Goal: Task Accomplishment & Management: Complete application form

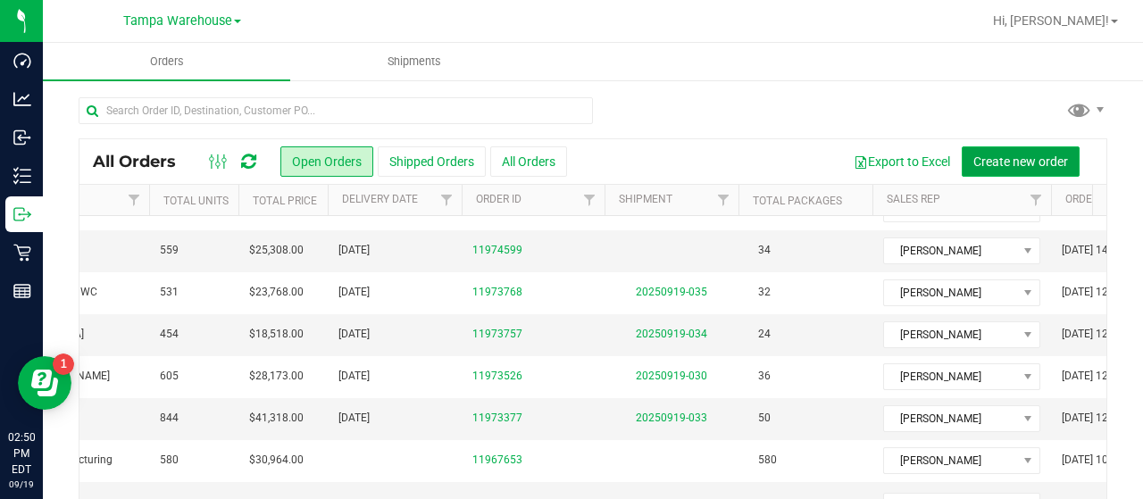
click at [997, 161] on span "Create new order" at bounding box center [1021, 162] width 95 height 14
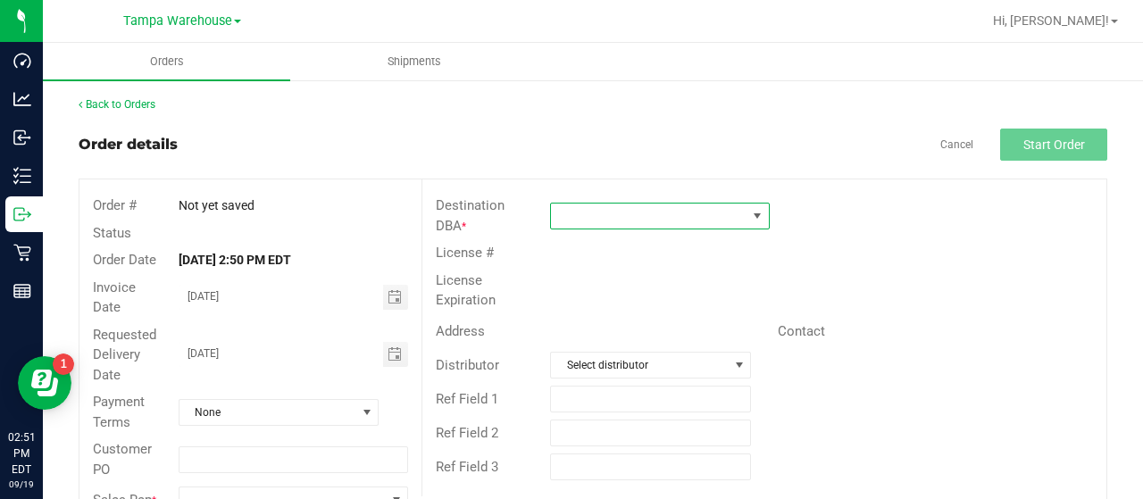
click at [746, 209] on span at bounding box center [757, 216] width 22 height 25
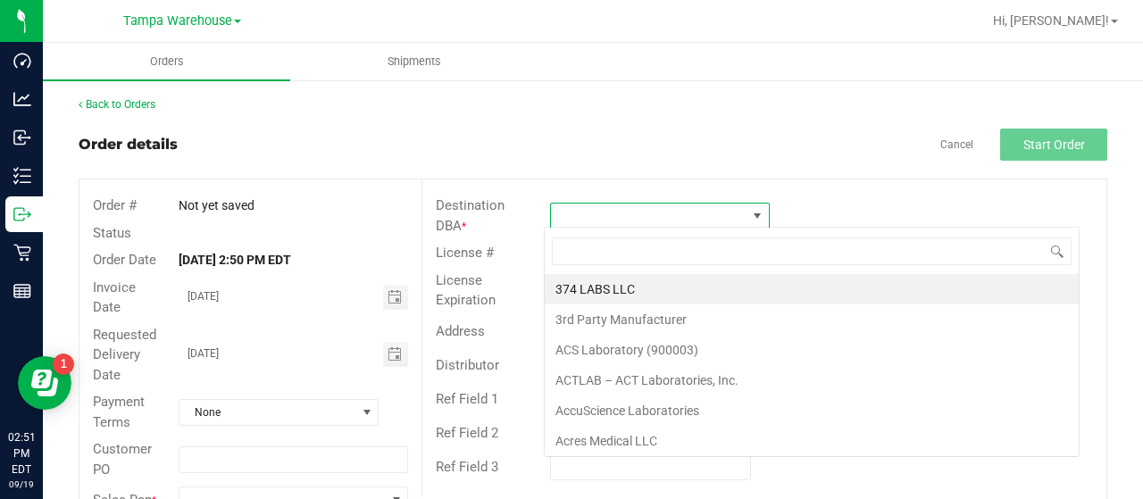
scroll to position [26, 216]
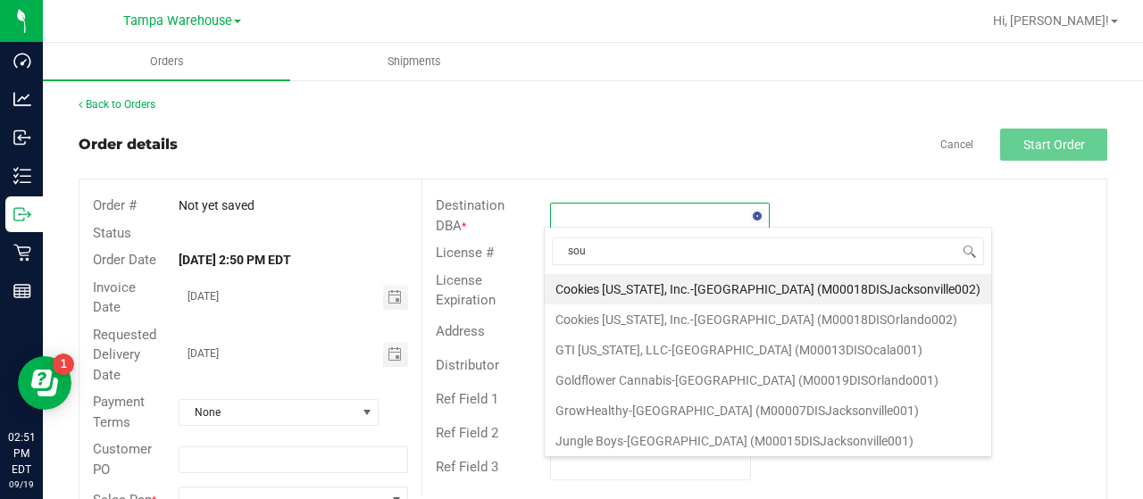
type input "sout"
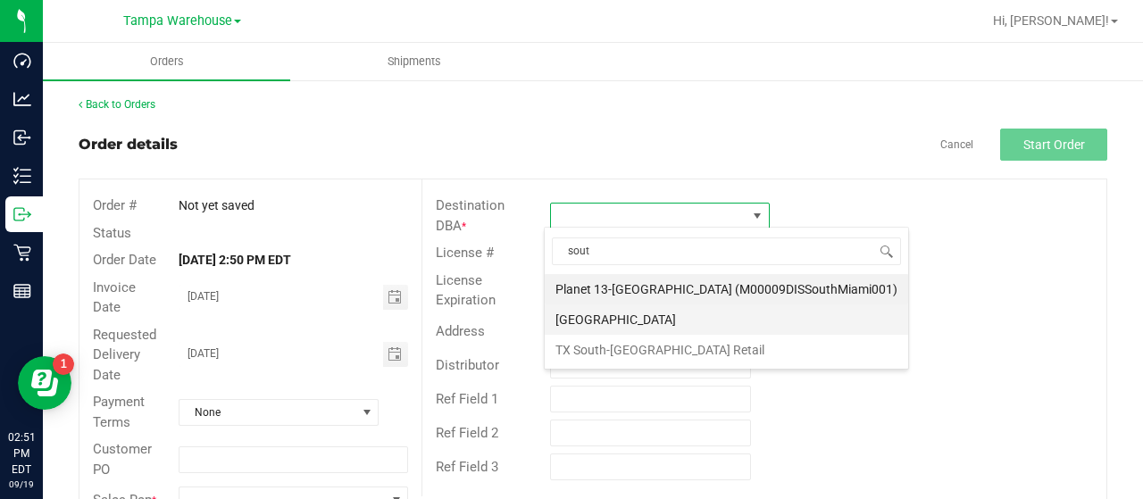
click at [640, 313] on li "[GEOGRAPHIC_DATA]" at bounding box center [727, 320] width 364 height 30
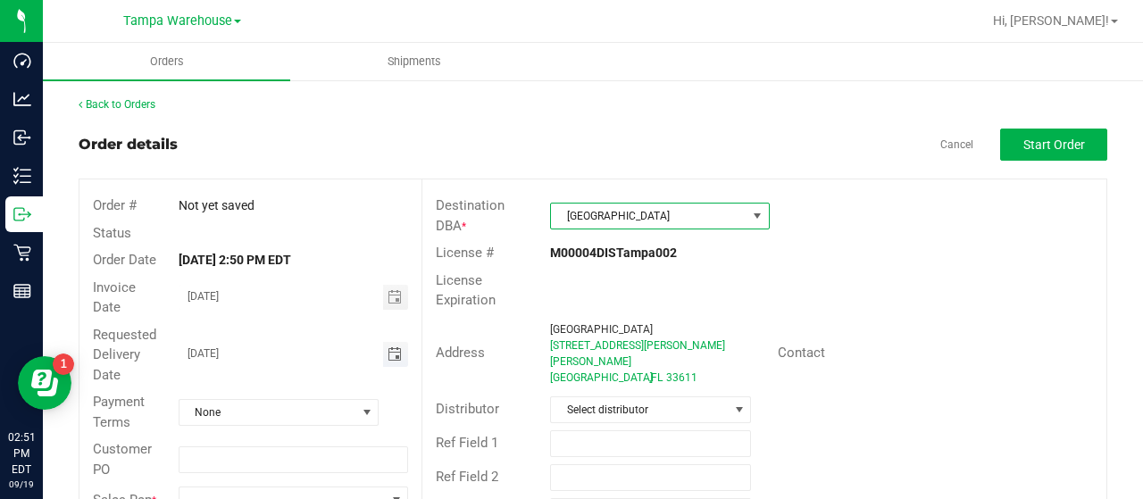
click at [388, 353] on span "Toggle calendar" at bounding box center [395, 354] width 14 height 14
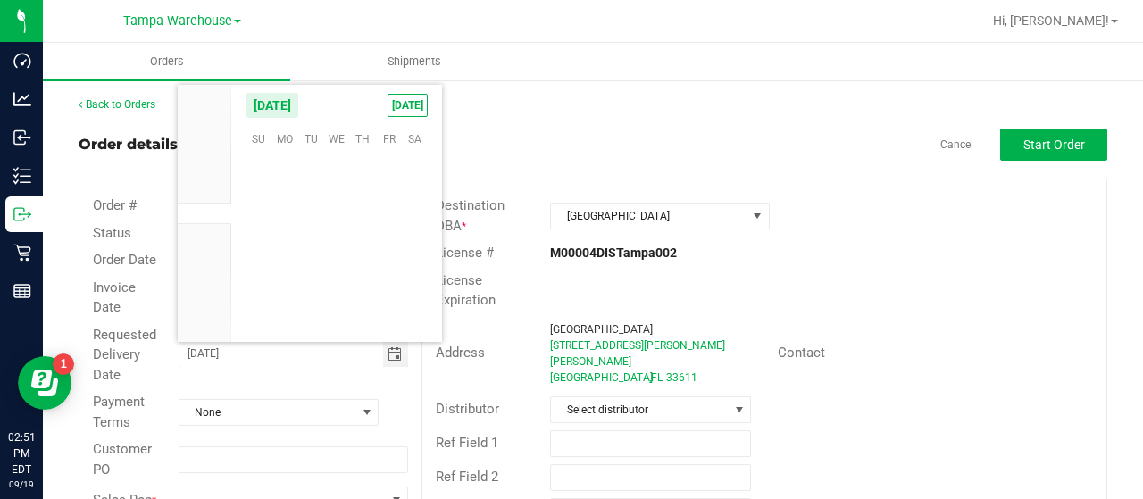
scroll to position [289668, 0]
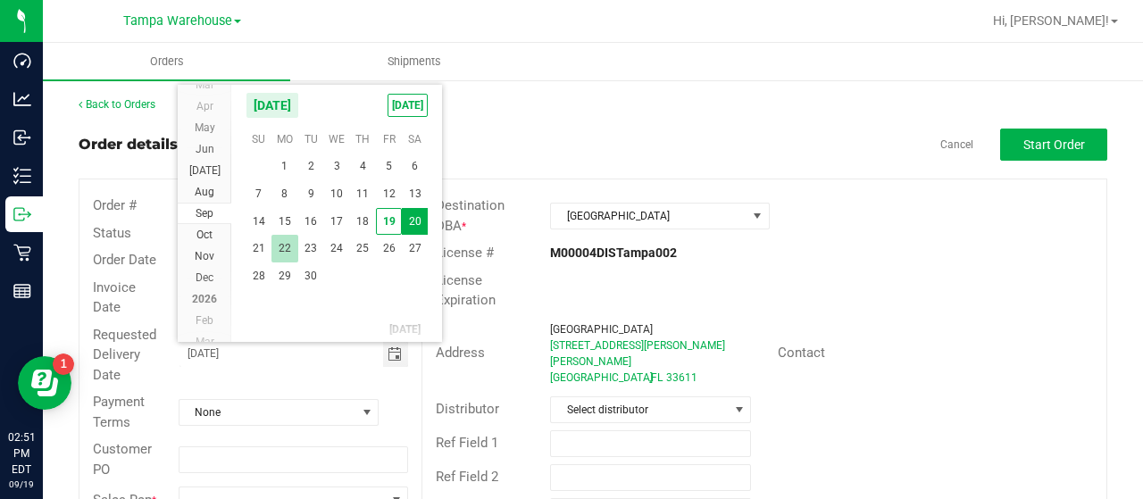
click at [283, 246] on span "22" at bounding box center [285, 249] width 26 height 28
type input "[DATE]"
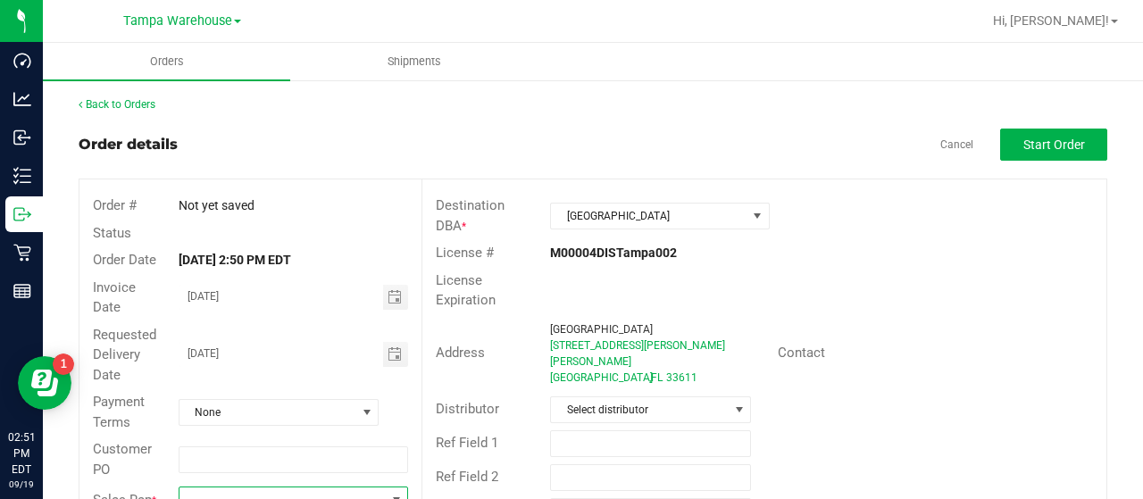
click at [252, 489] on span at bounding box center [282, 500] width 205 height 25
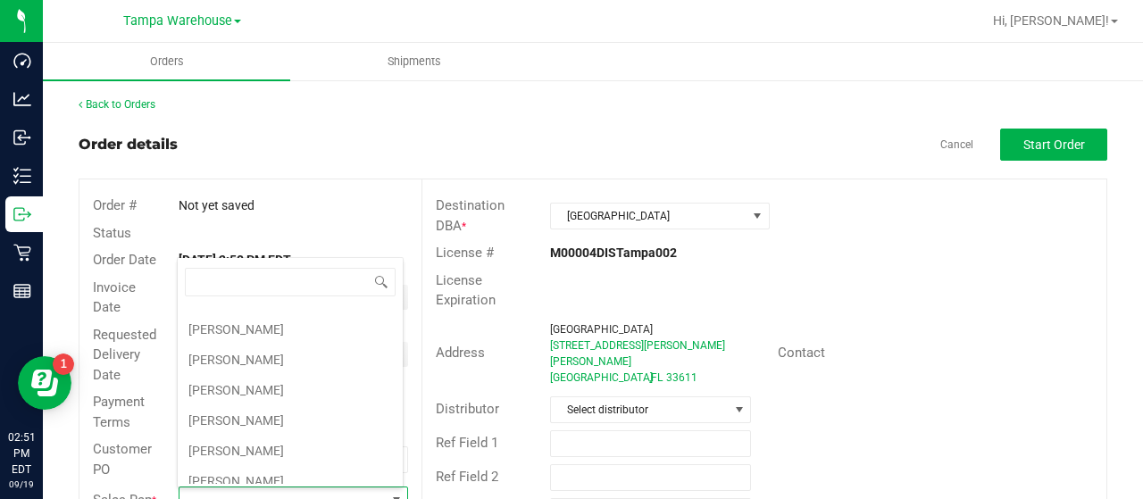
scroll to position [268, 0]
click at [292, 434] on li "[PERSON_NAME]" at bounding box center [290, 447] width 225 height 30
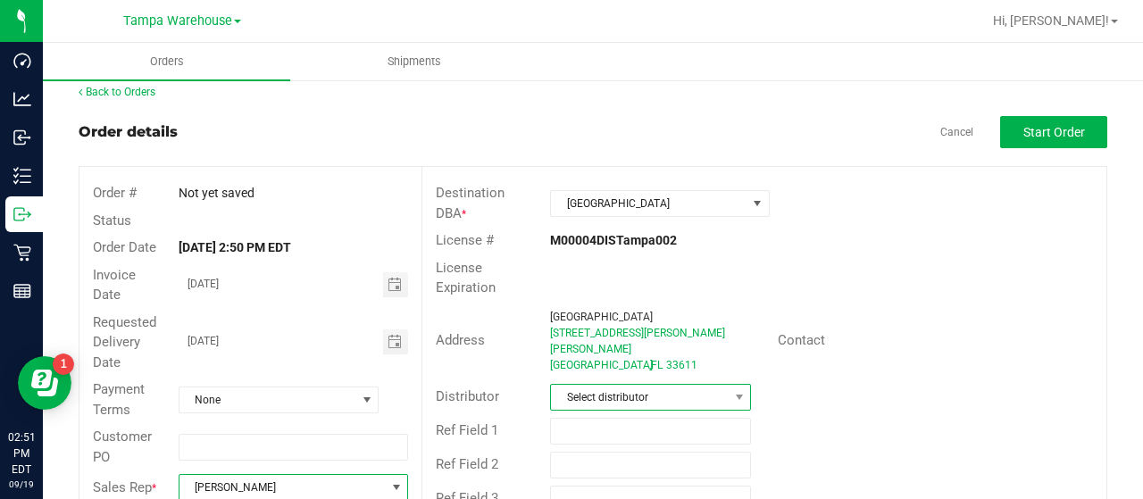
click at [679, 385] on span "Select distributor" at bounding box center [639, 397] width 177 height 25
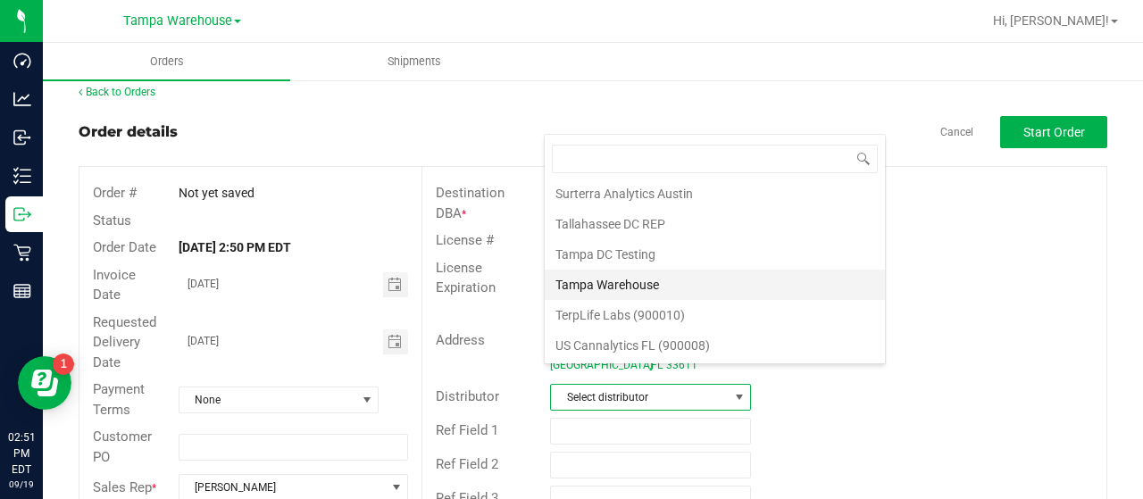
scroll to position [833, 0]
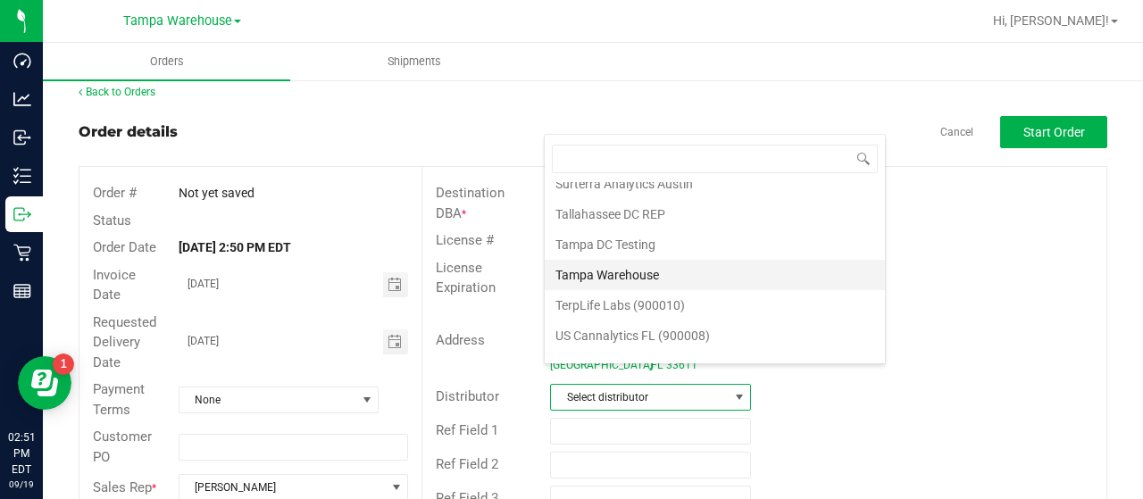
click at [629, 260] on li "Tampa Warehouse" at bounding box center [715, 275] width 340 height 30
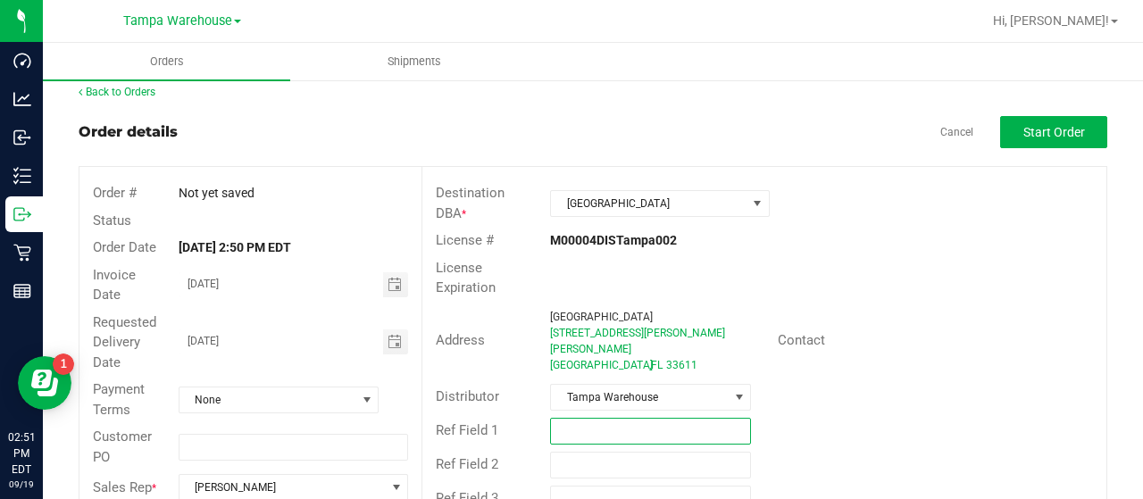
click at [611, 418] on input "text" at bounding box center [650, 431] width 201 height 27
type input "UNIFORMS [DATE]"
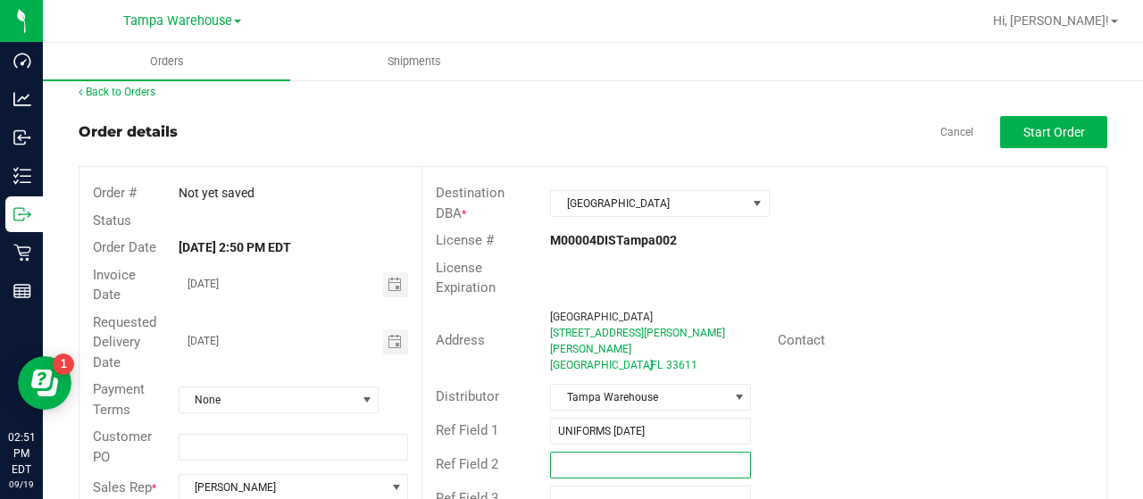
click at [597, 452] on input "text" at bounding box center [650, 465] width 201 height 27
type input "[PERSON_NAME]"
click at [1029, 131] on span "Start Order" at bounding box center [1055, 132] width 62 height 14
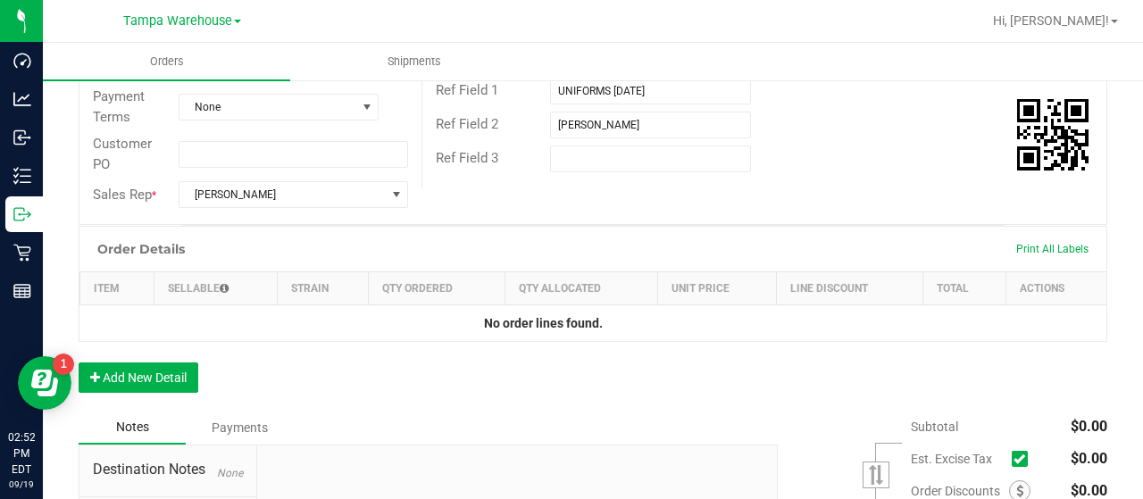
scroll to position [370, 0]
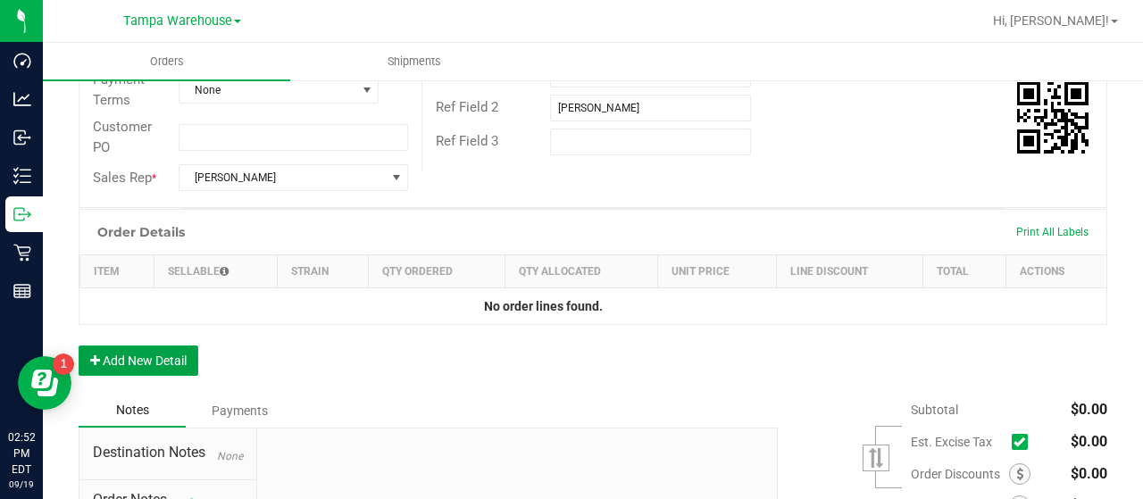
drag, startPoint x: 154, startPoint y: 355, endPoint x: 164, endPoint y: 355, distance: 10.8
click at [155, 354] on button "Add New Detail" at bounding box center [139, 361] width 120 height 30
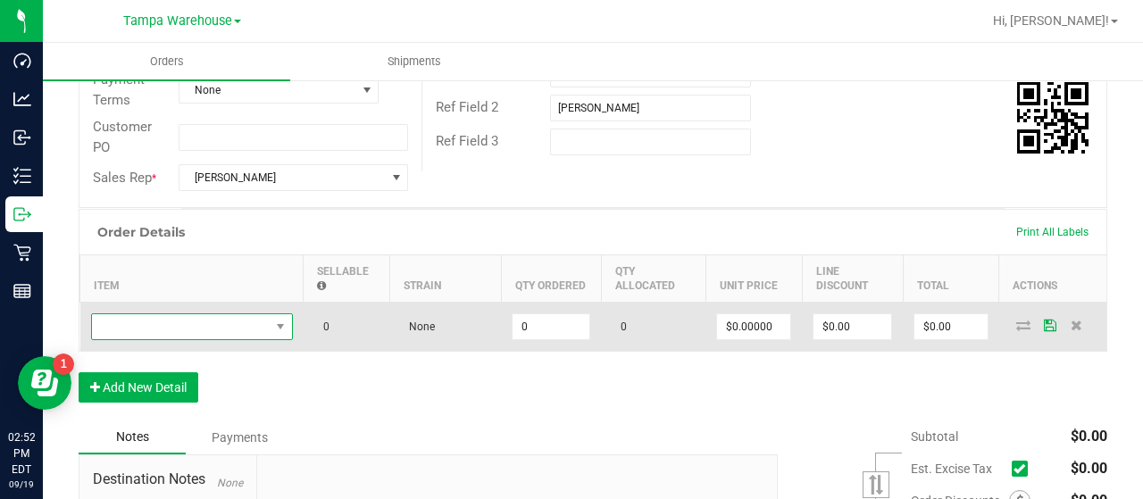
click at [230, 324] on span "NO DATA FOUND" at bounding box center [181, 326] width 178 height 25
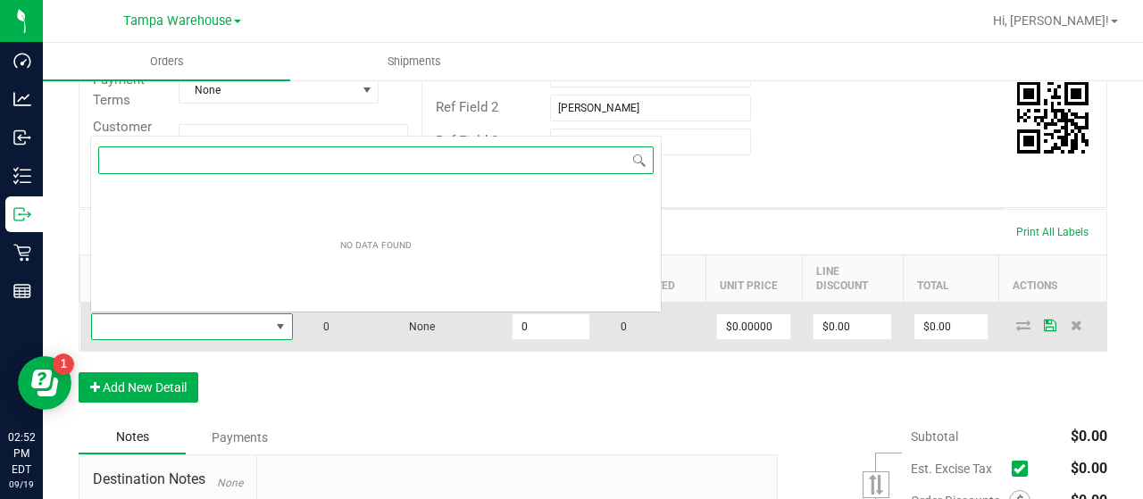
scroll to position [26, 202]
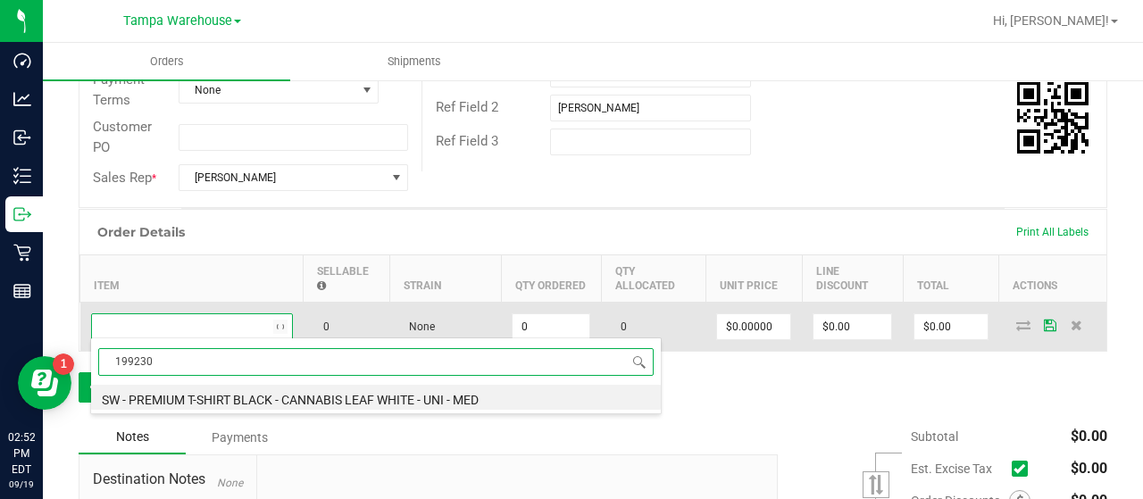
type input "1992301"
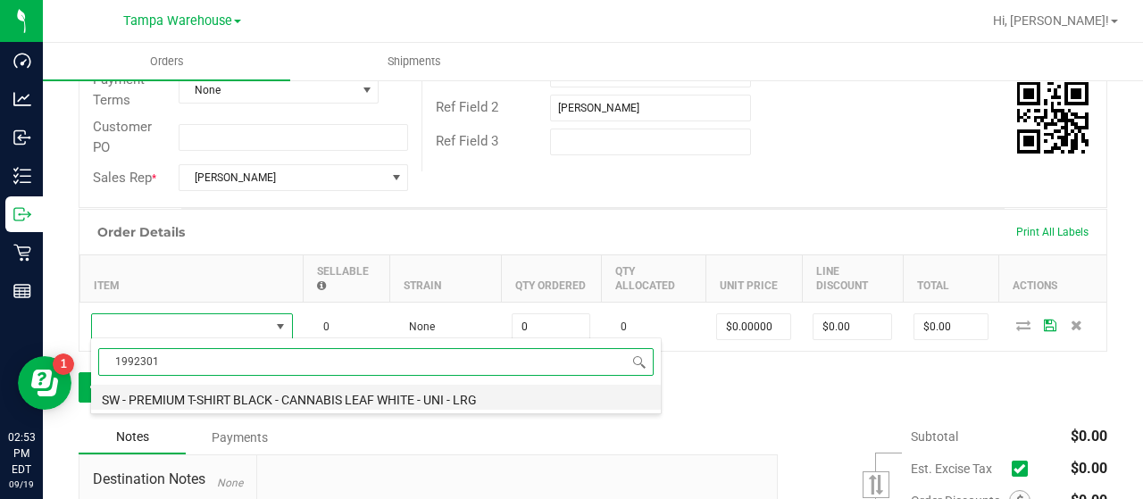
click at [377, 394] on li "SW - PREMIUM T-SHIRT BLACK - CANNABIS LEAF WHITE - UNI - LRG" at bounding box center [376, 397] width 570 height 25
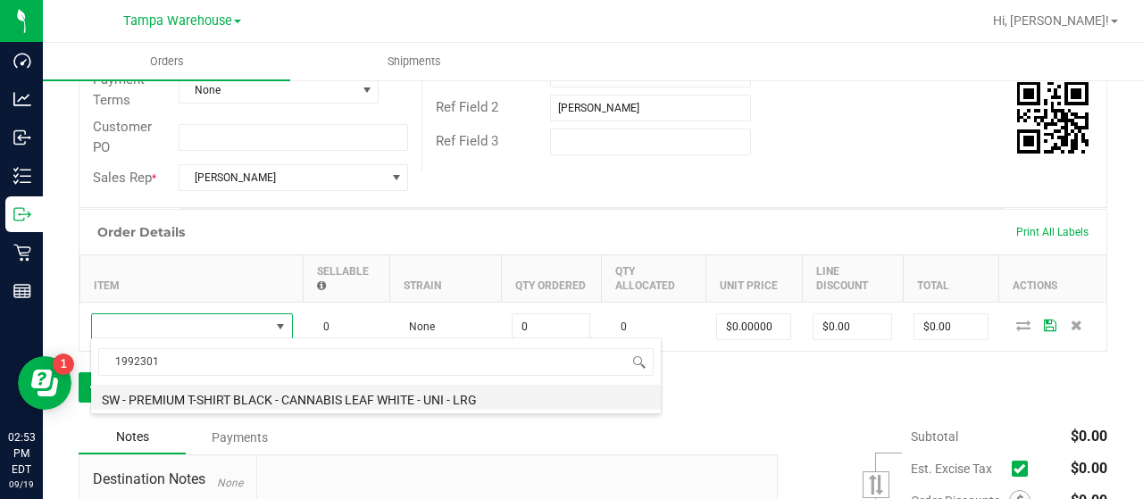
type input "0 ea"
type input "$10.45000"
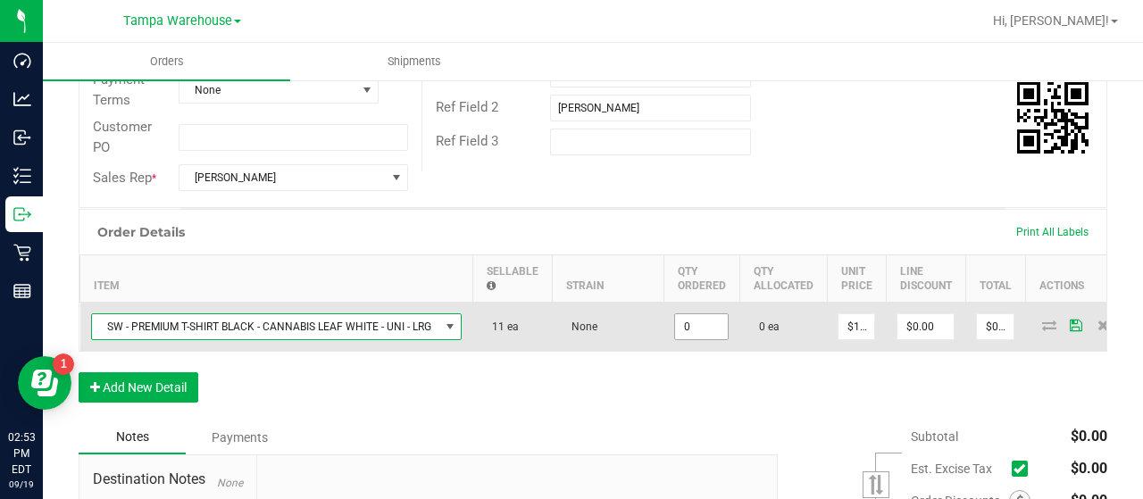
click at [716, 322] on input "0" at bounding box center [701, 326] width 53 height 25
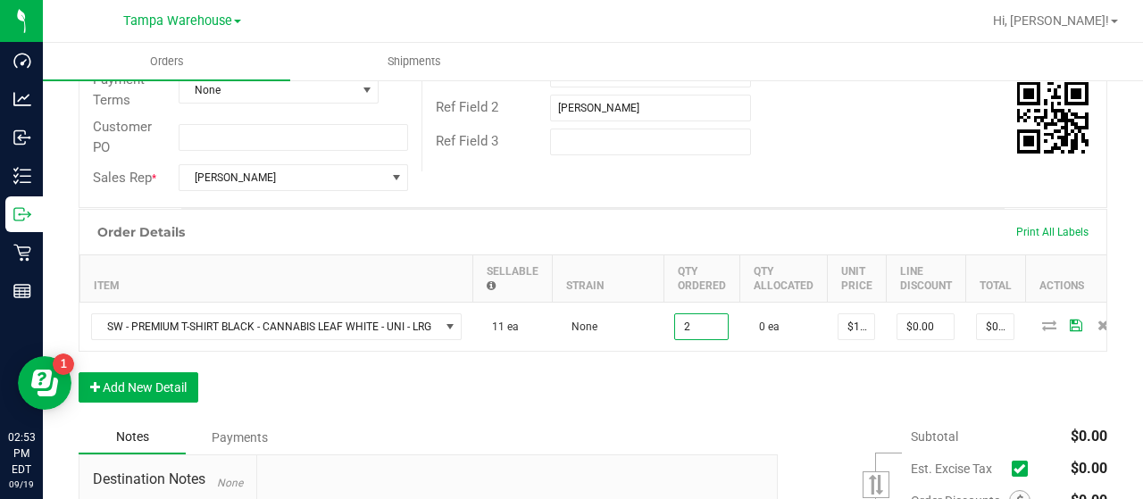
type input "2 ea"
type input "$20.90"
click at [727, 382] on div "Order Details Print All Labels Item Sellable Strain Qty Ordered Qty Allocated U…" at bounding box center [593, 315] width 1029 height 212
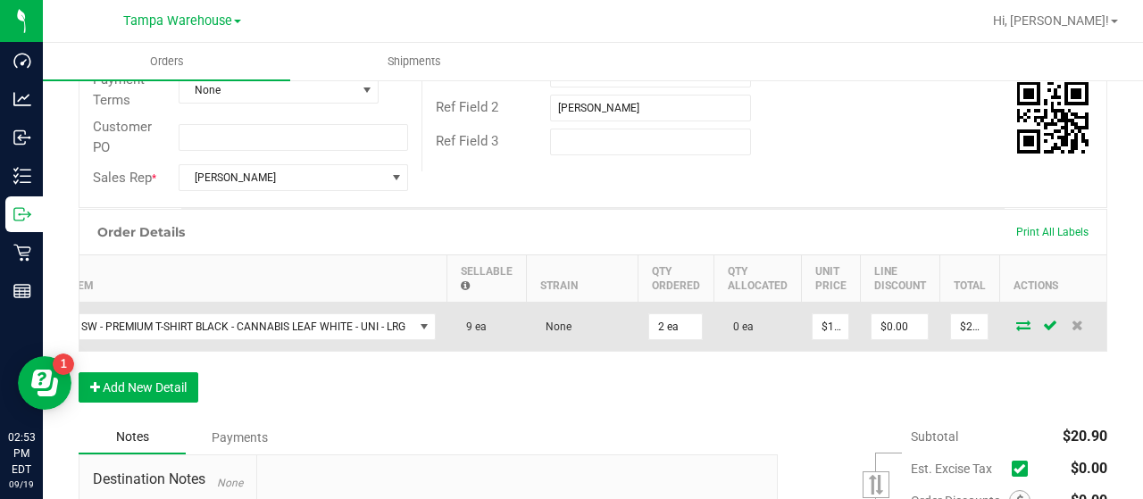
click at [1016, 322] on icon at bounding box center [1023, 325] width 14 height 11
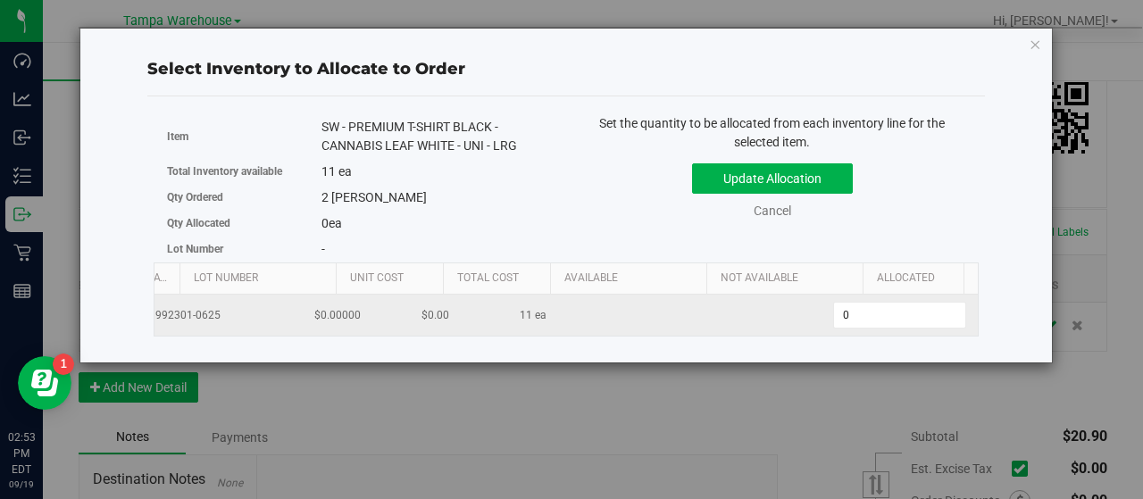
scroll to position [0, 184]
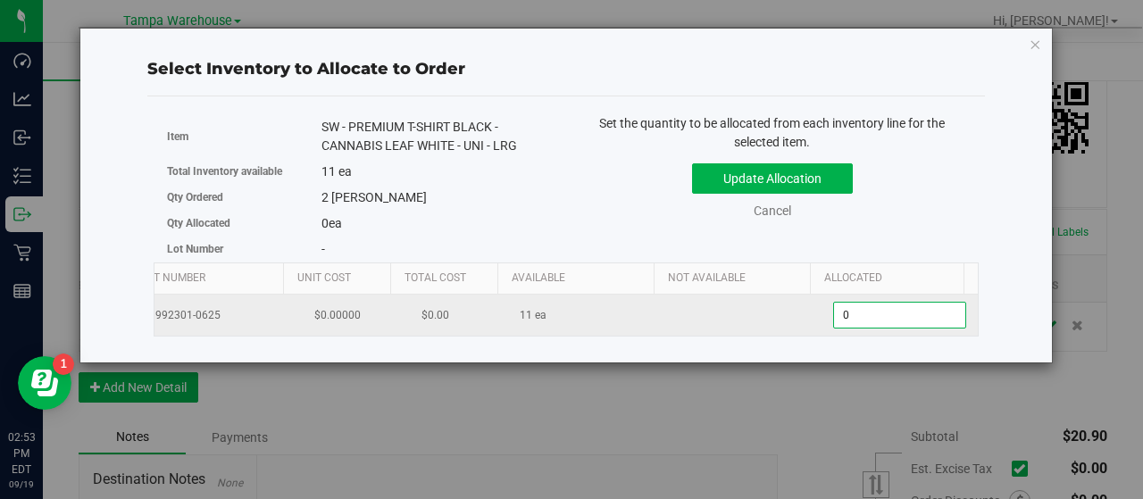
click at [849, 308] on span "0 0" at bounding box center [899, 315] width 133 height 27
type input "02"
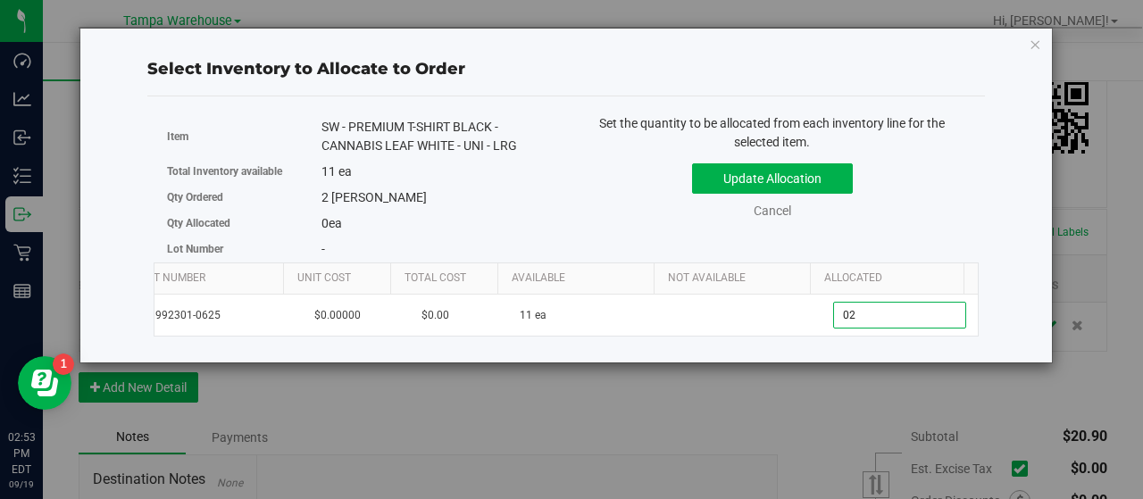
type input "2"
click at [890, 231] on div "Set the quantity to be allocated from each inventory line for the selected item…" at bounding box center [772, 175] width 413 height 123
click at [816, 175] on button "Update Allocation" at bounding box center [772, 178] width 161 height 30
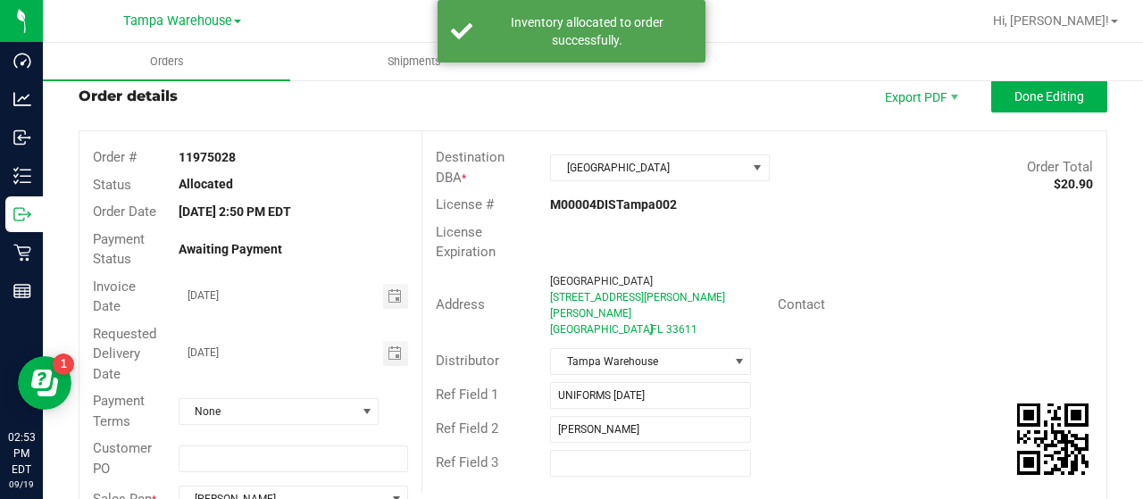
scroll to position [0, 0]
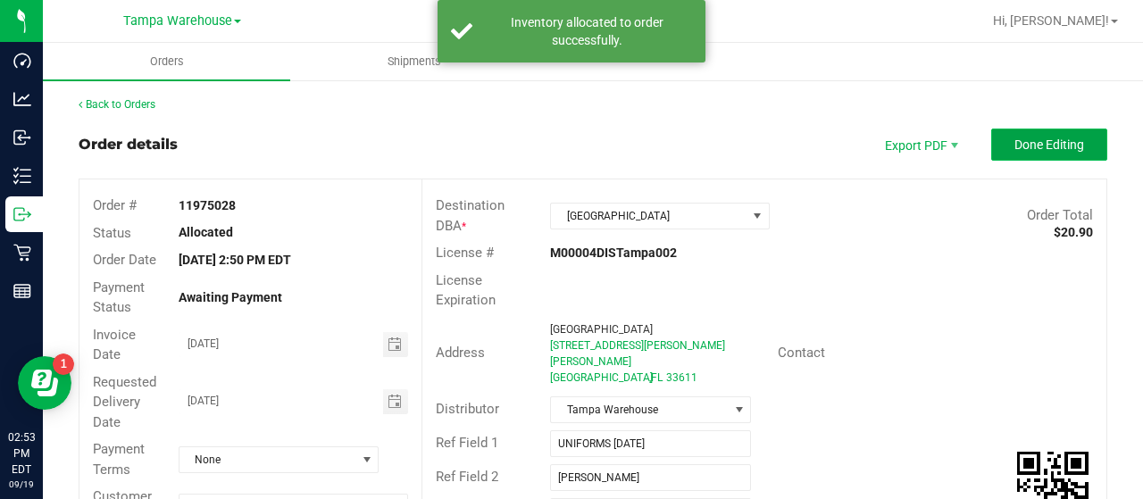
click at [991, 143] on button "Done Editing" at bounding box center [1049, 145] width 116 height 32
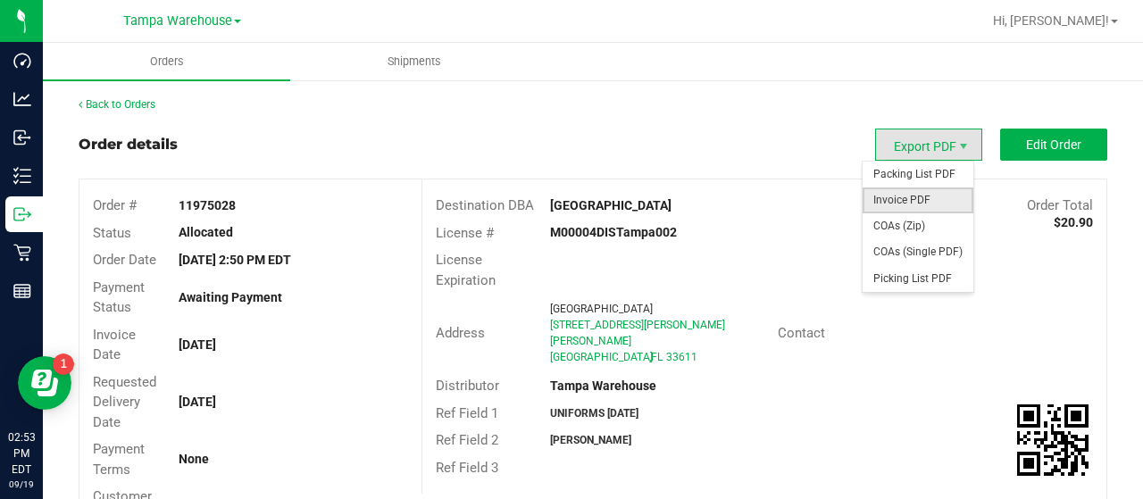
click at [898, 192] on span "Invoice PDF" at bounding box center [918, 201] width 111 height 26
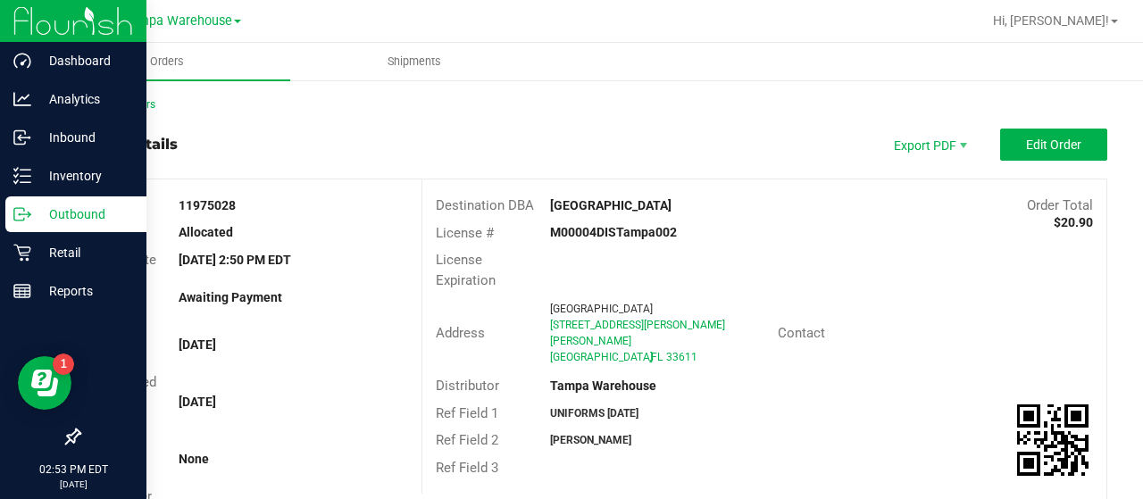
click at [70, 209] on p "Outbound" at bounding box center [84, 214] width 107 height 21
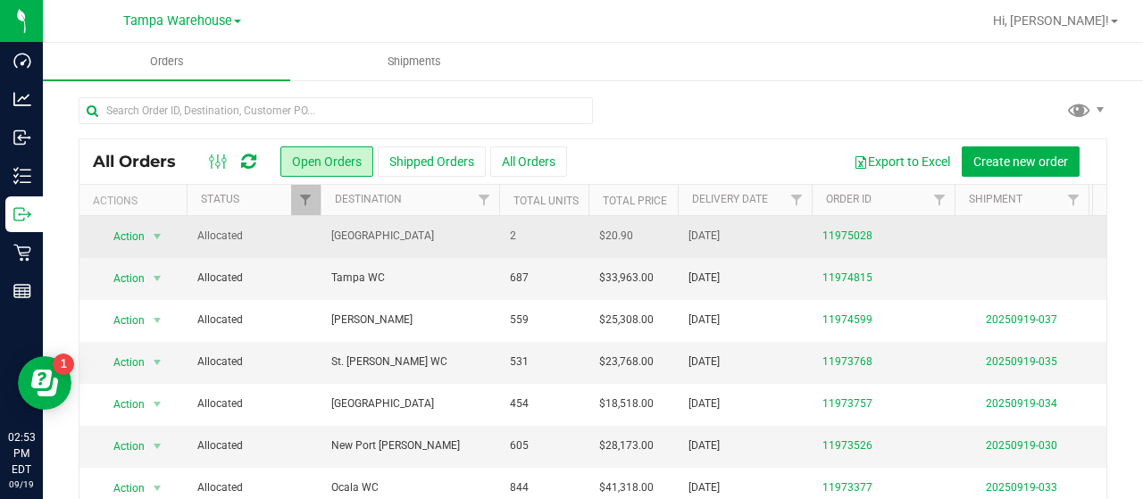
click at [449, 238] on span "[GEOGRAPHIC_DATA]" at bounding box center [409, 236] width 157 height 17
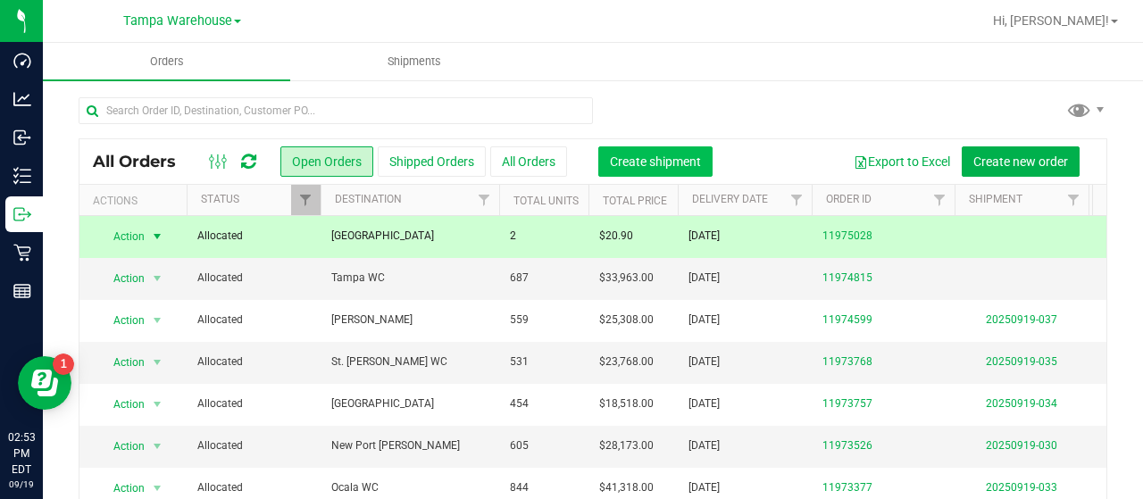
click at [659, 163] on span "Create shipment" at bounding box center [655, 162] width 91 height 14
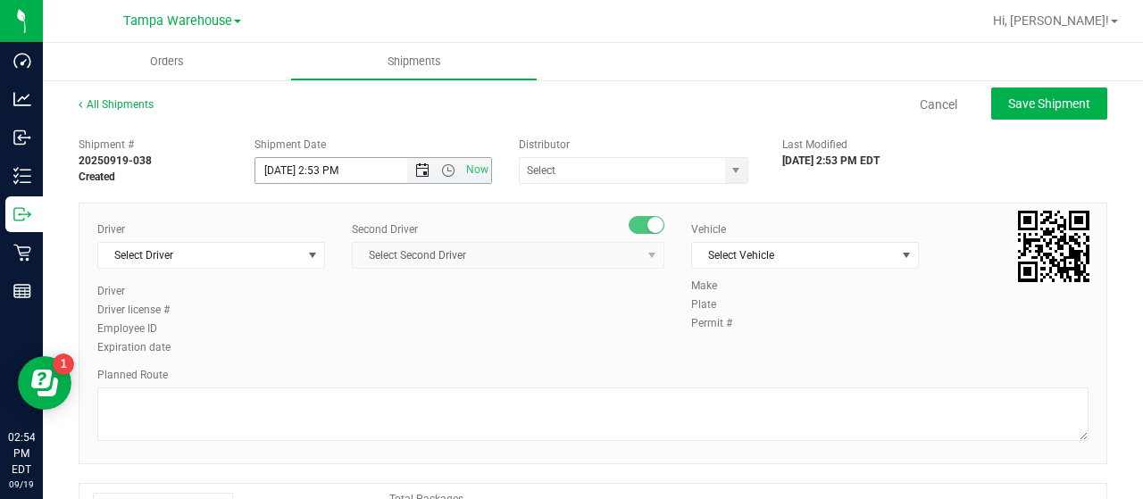
click at [418, 169] on span "Open the date view" at bounding box center [422, 170] width 14 height 14
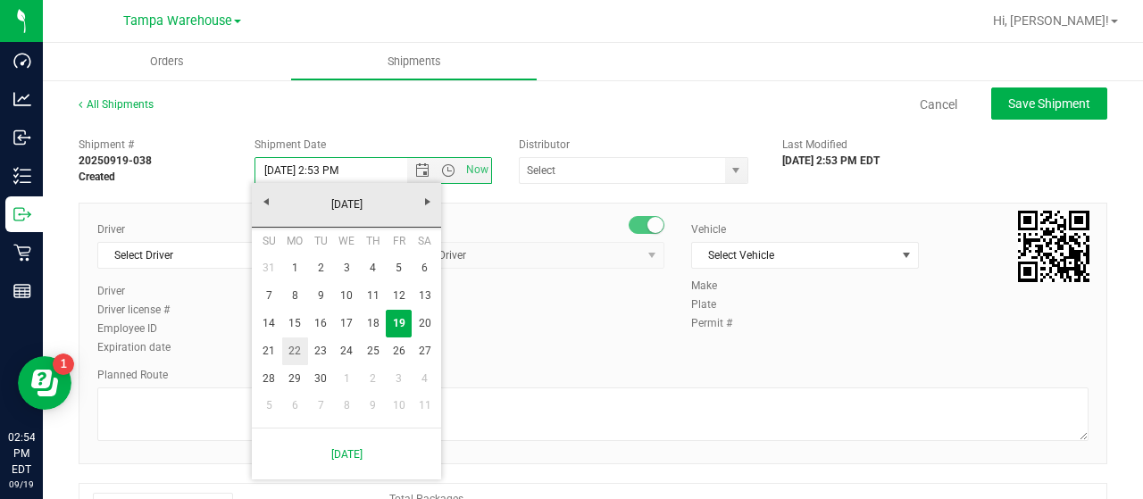
click at [290, 347] on link "22" at bounding box center [295, 352] width 26 height 28
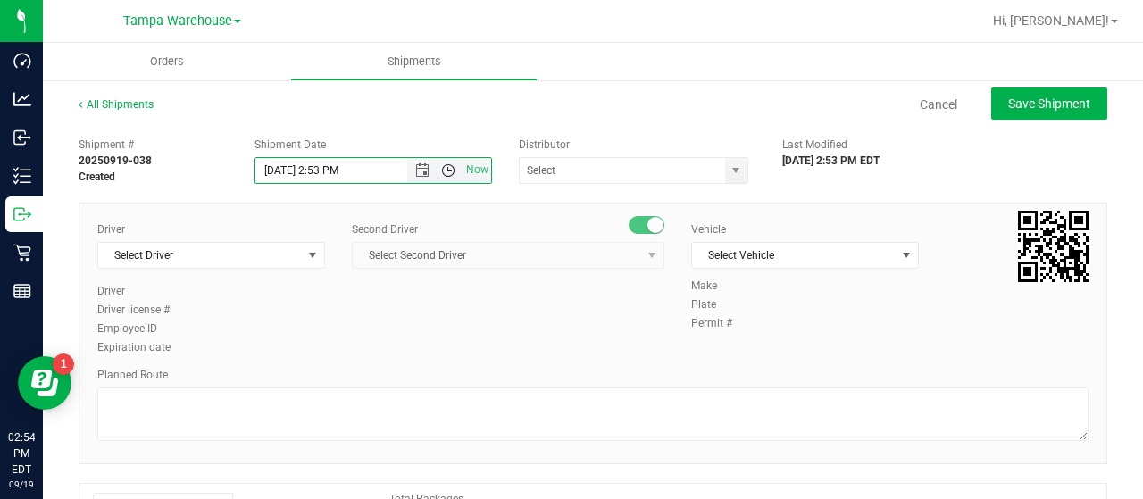
click at [441, 169] on span "Open the time view" at bounding box center [448, 170] width 14 height 14
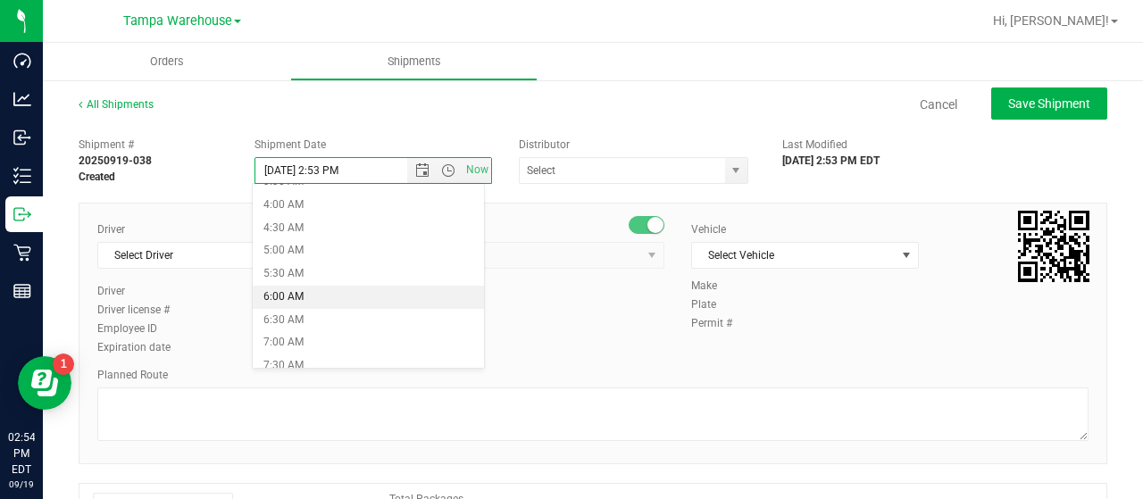
scroll to position [179, 0]
click at [314, 317] on li "6:30 AM" at bounding box center [368, 318] width 230 height 23
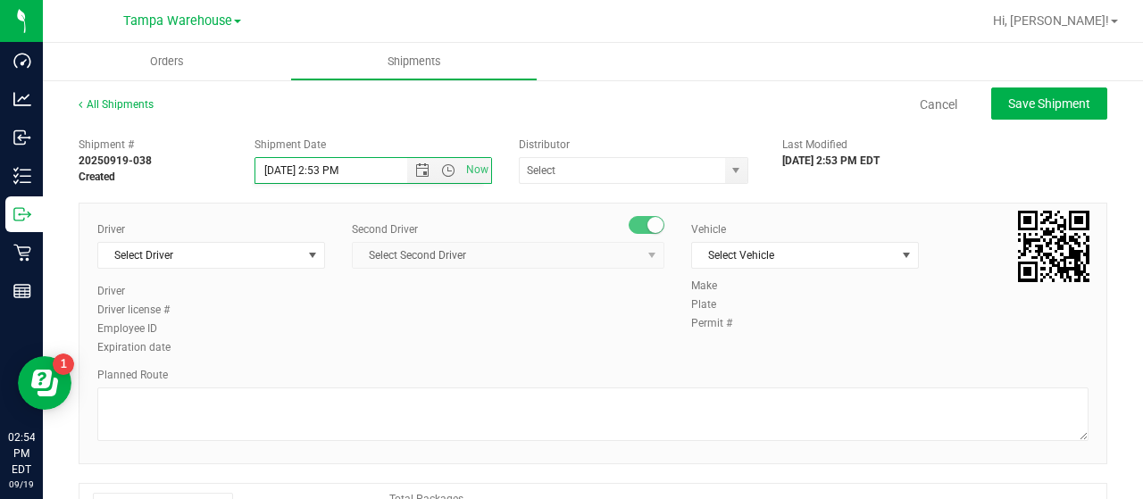
type input "[DATE] 6:30 AM"
click at [731, 164] on span "select" at bounding box center [736, 170] width 14 height 14
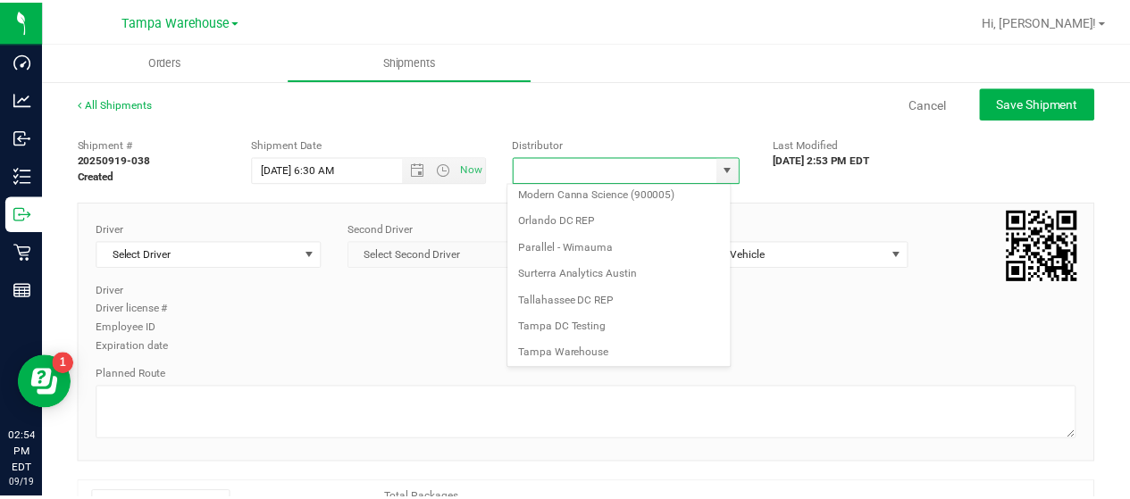
scroll to position [700, 0]
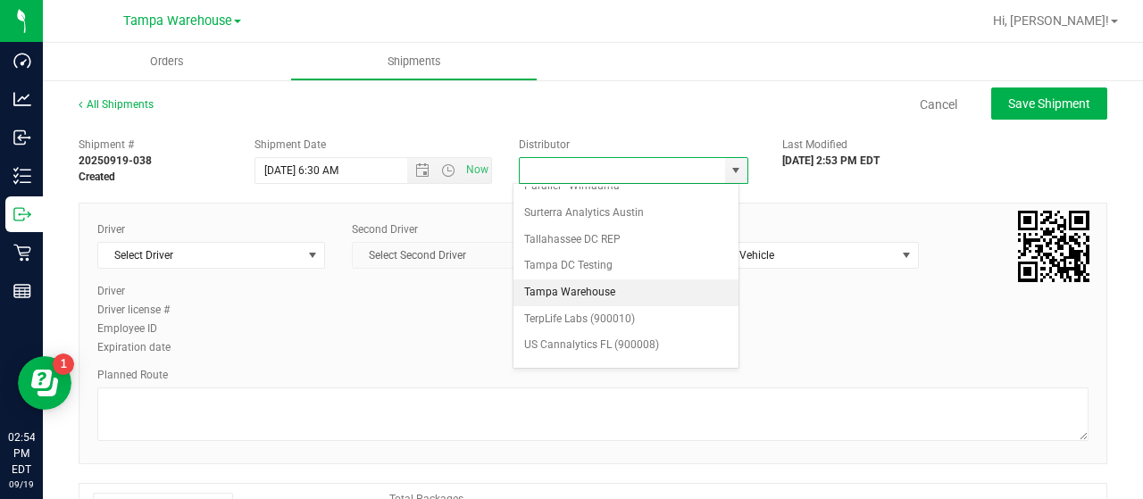
click at [588, 280] on li "Tampa Warehouse" at bounding box center [626, 293] width 225 height 27
type input "Tampa Warehouse"
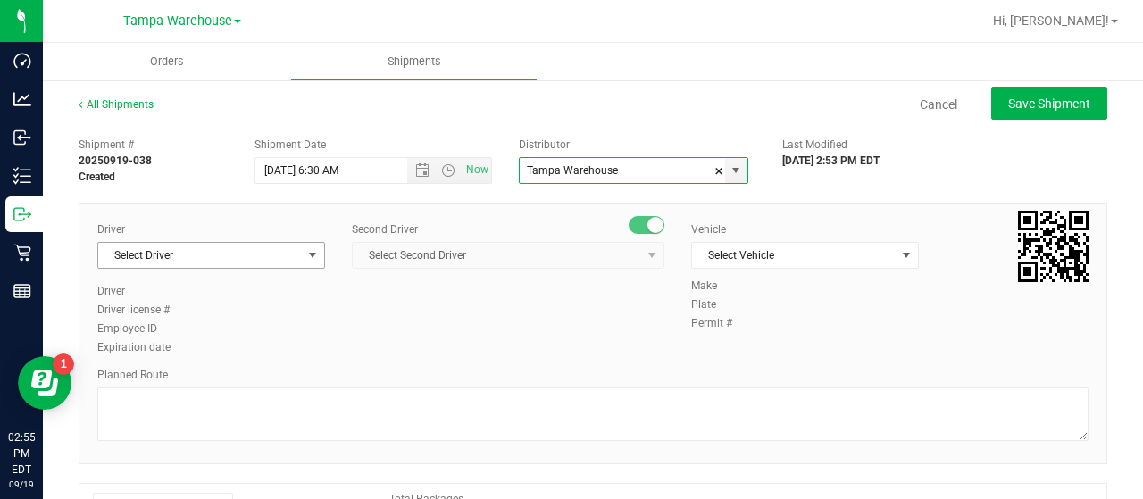
click at [224, 256] on span "Select Driver" at bounding box center [200, 255] width 204 height 25
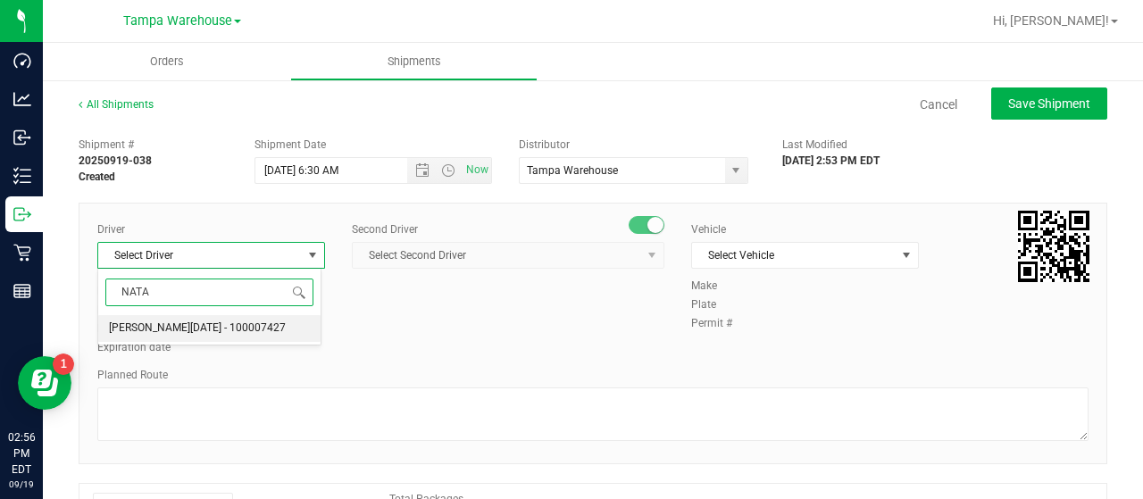
click at [183, 324] on span "[PERSON_NAME][DATE] - 100007427" at bounding box center [197, 328] width 177 height 23
type input "NATA"
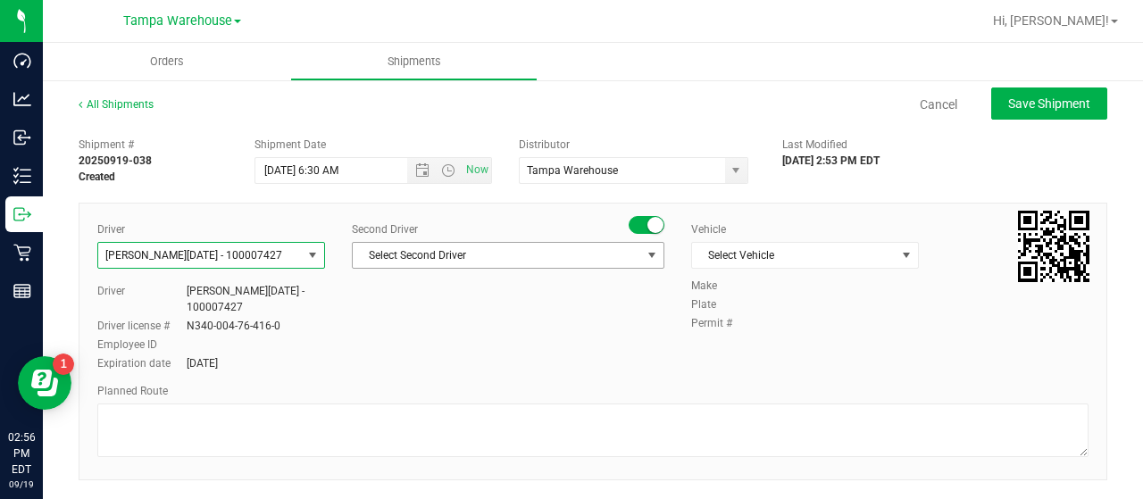
click at [529, 251] on span "Select Second Driver" at bounding box center [497, 255] width 288 height 25
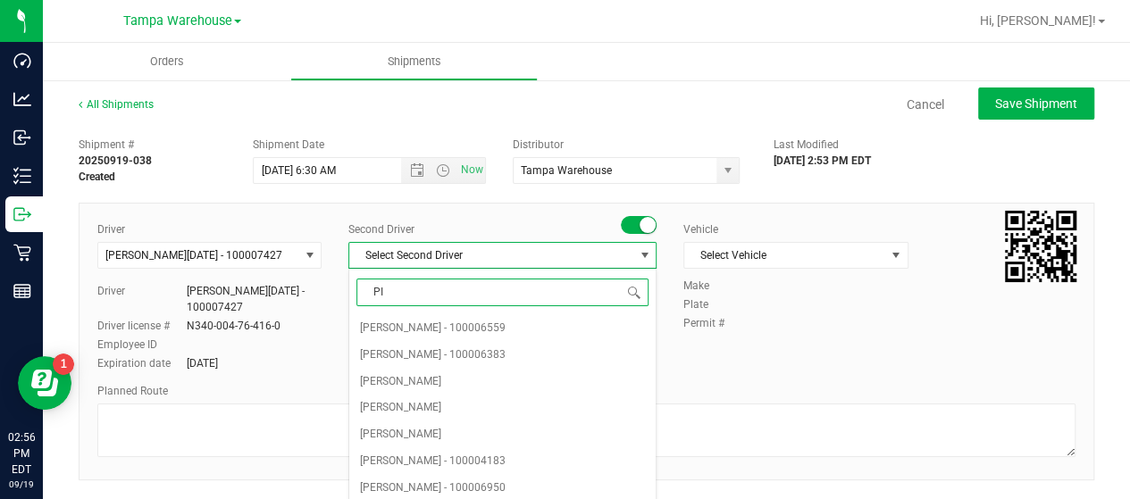
type input "PIN"
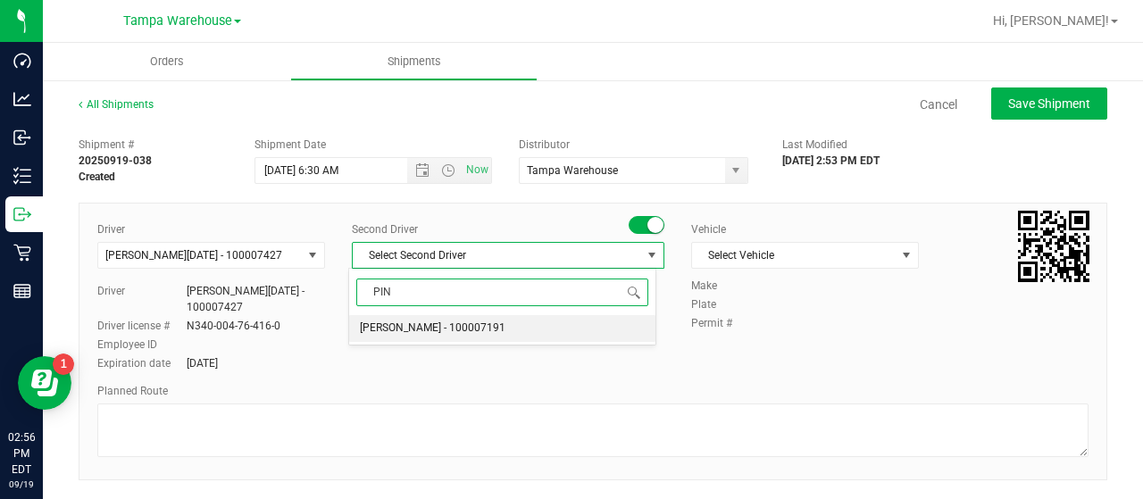
click at [441, 322] on span "[PERSON_NAME] - 100007191" at bounding box center [433, 328] width 146 height 23
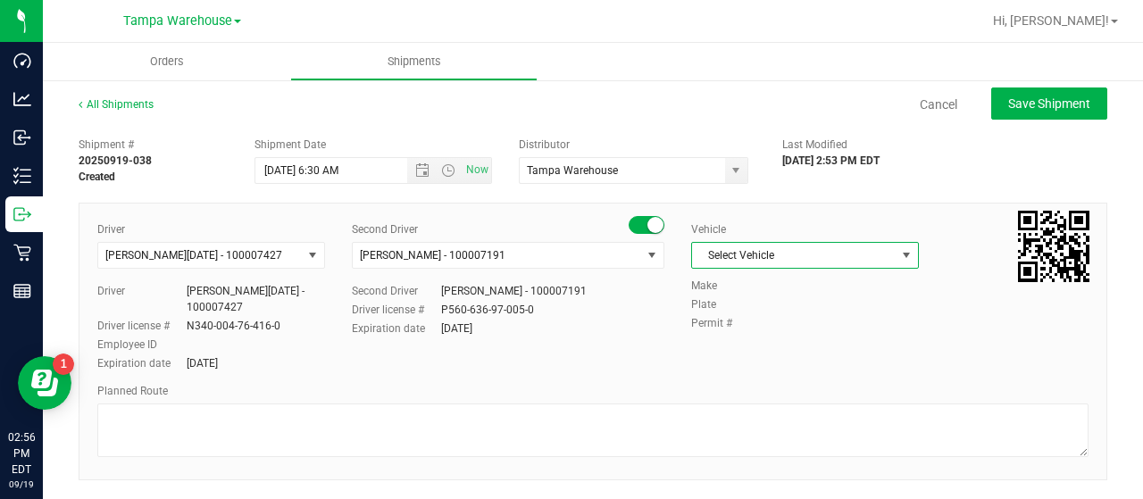
click at [840, 255] on span "Select Vehicle" at bounding box center [794, 255] width 204 height 25
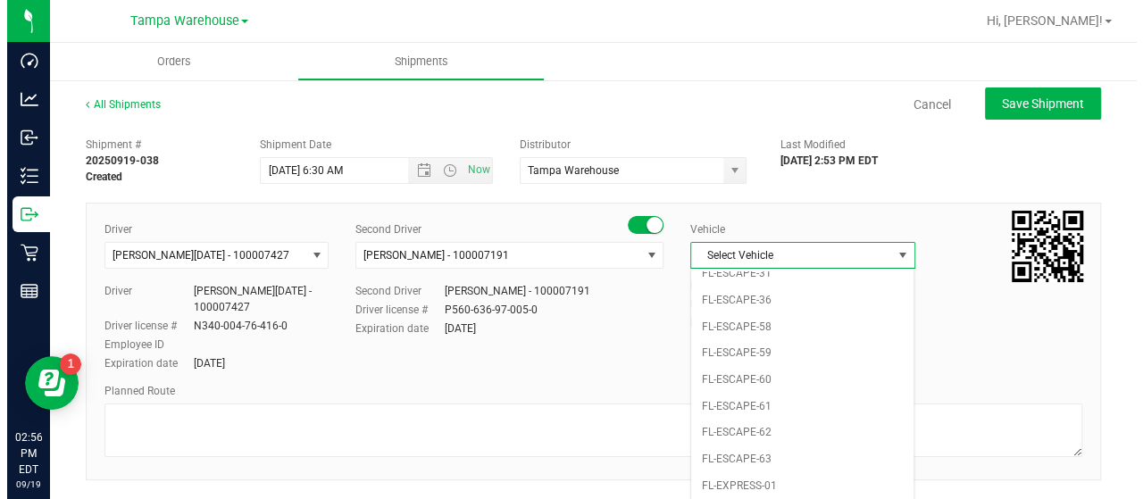
scroll to position [393, 0]
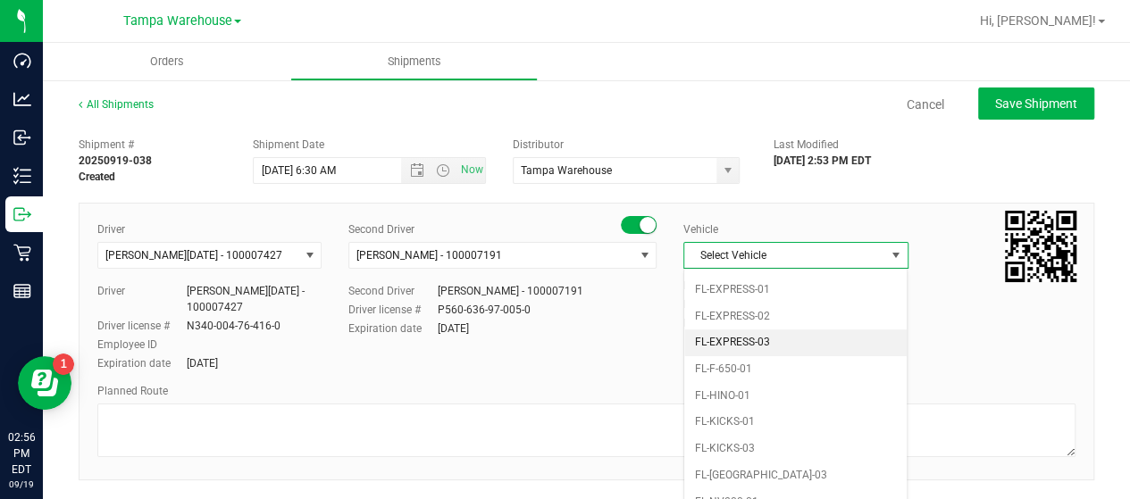
click at [790, 330] on li "FL-EXPRESS-03" at bounding box center [795, 343] width 222 height 27
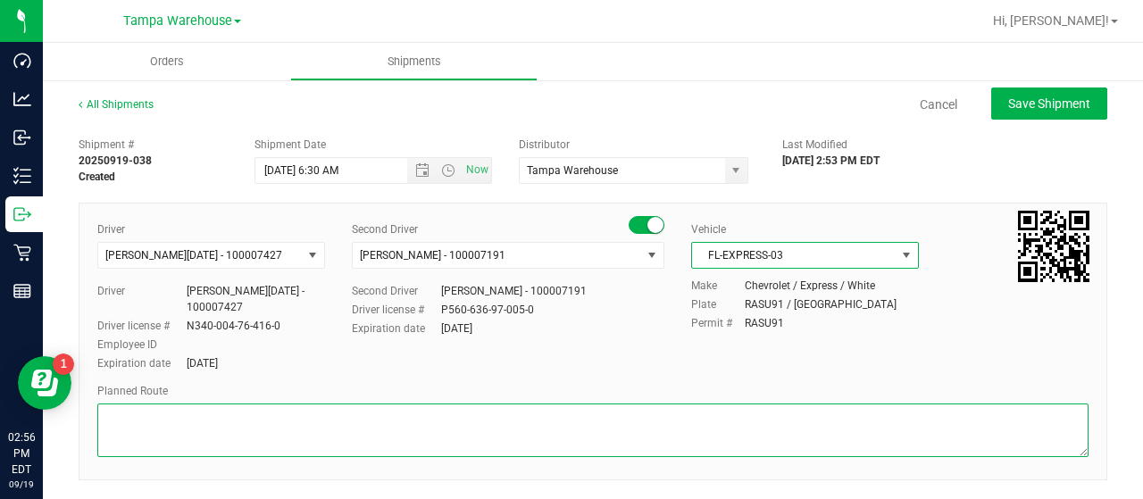
click at [271, 410] on textarea at bounding box center [592, 431] width 991 height 54
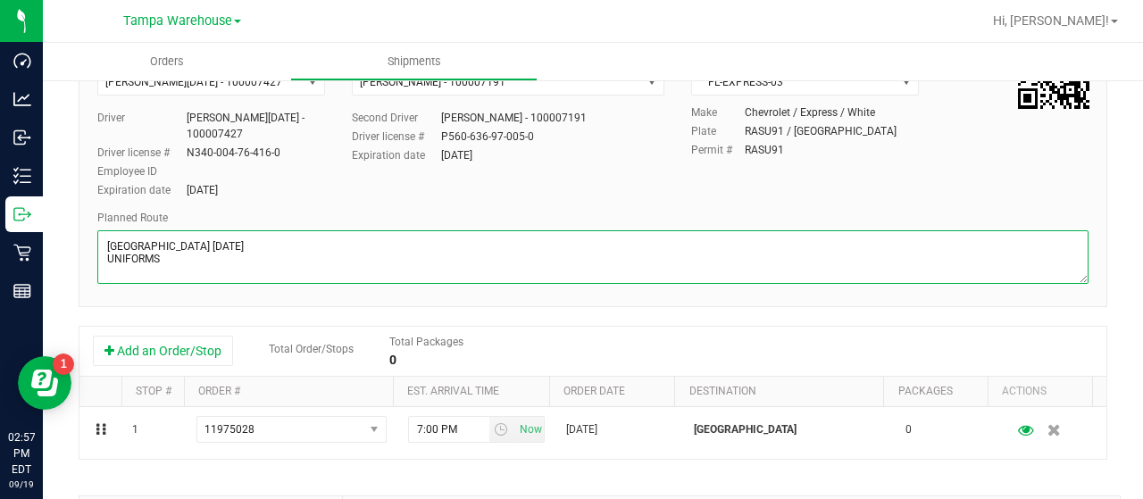
scroll to position [179, 0]
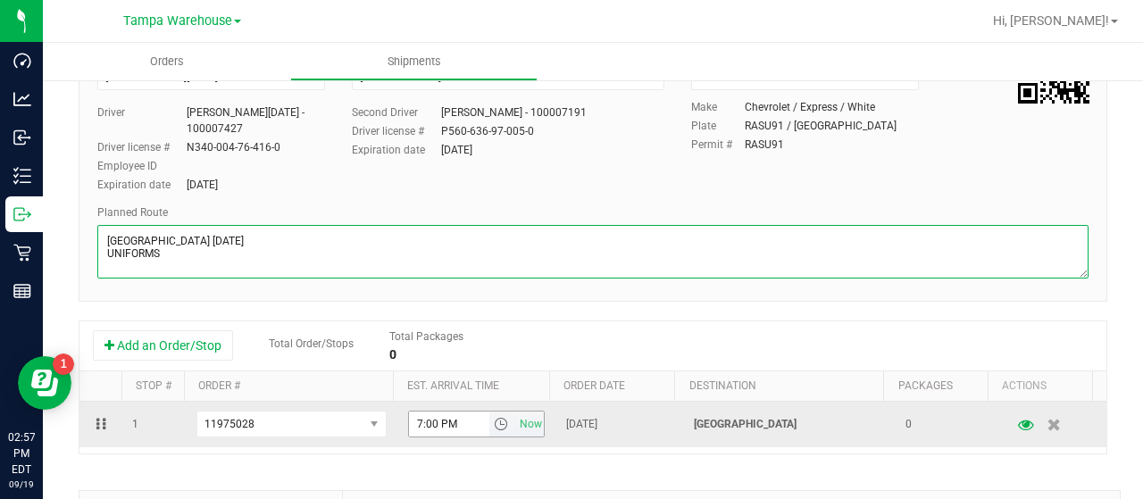
click at [494, 424] on span "select" at bounding box center [501, 424] width 14 height 14
type textarea "[GEOGRAPHIC_DATA] [DATE] UNIFORMS"
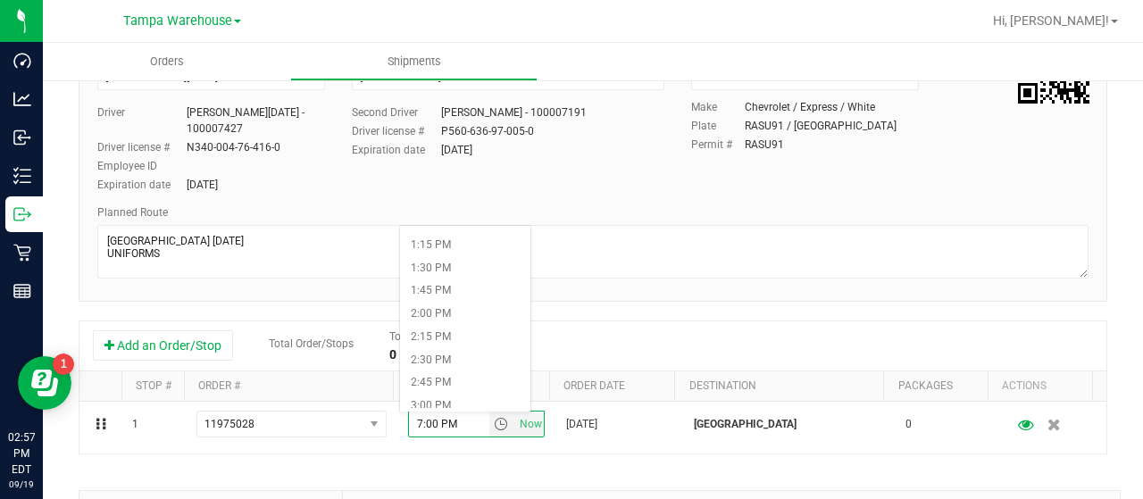
scroll to position [1250, 0]
click at [447, 272] on li "2:00 PM" at bounding box center [465, 275] width 130 height 23
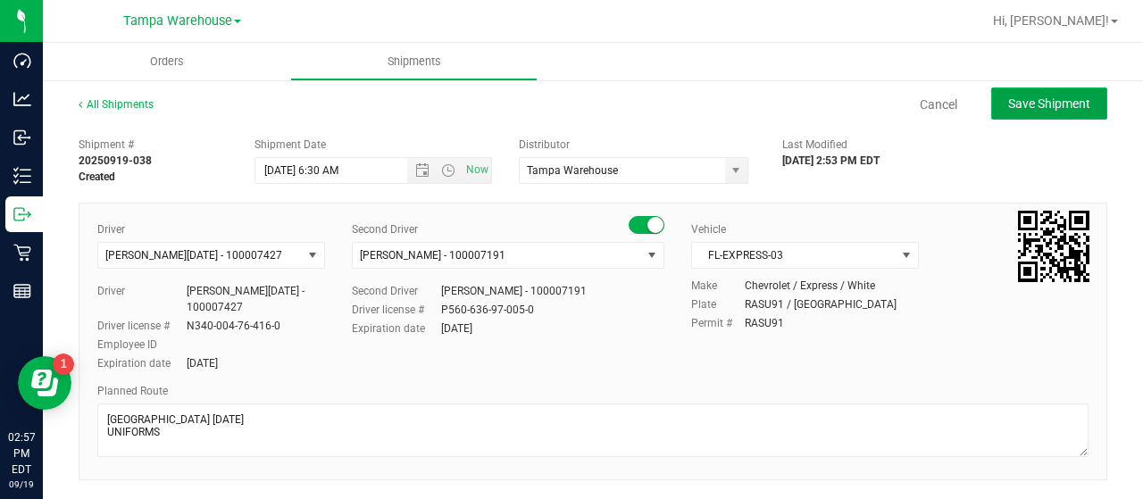
click at [1024, 105] on span "Save Shipment" at bounding box center [1049, 103] width 82 height 14
type input "[DATE] 10:30 AM"
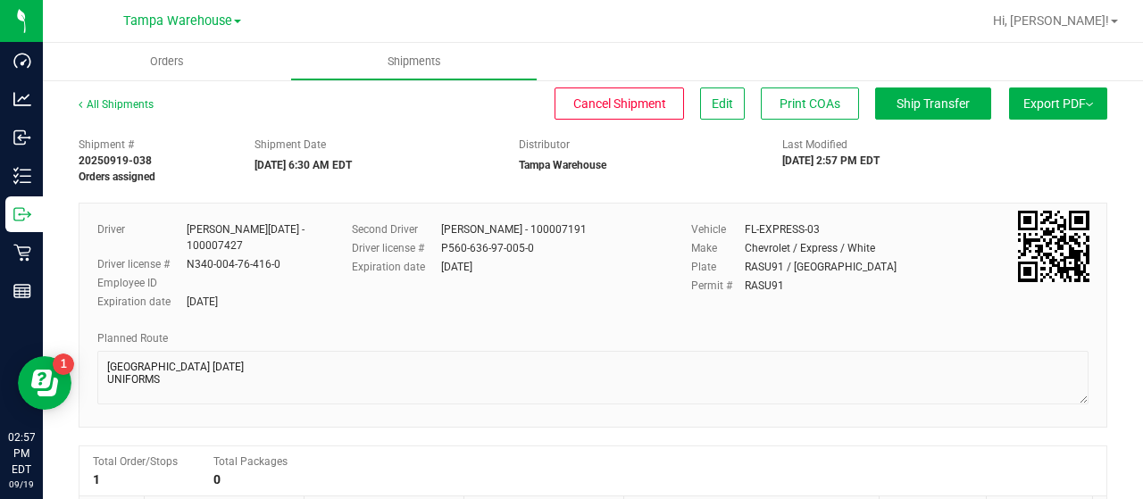
click at [1031, 102] on span "Export PDF" at bounding box center [1059, 103] width 70 height 14
click at [1047, 171] on div "Manifest by Lot" at bounding box center [1057, 169] width 164 height 13
click at [929, 106] on span "Ship Transfer" at bounding box center [933, 103] width 73 height 14
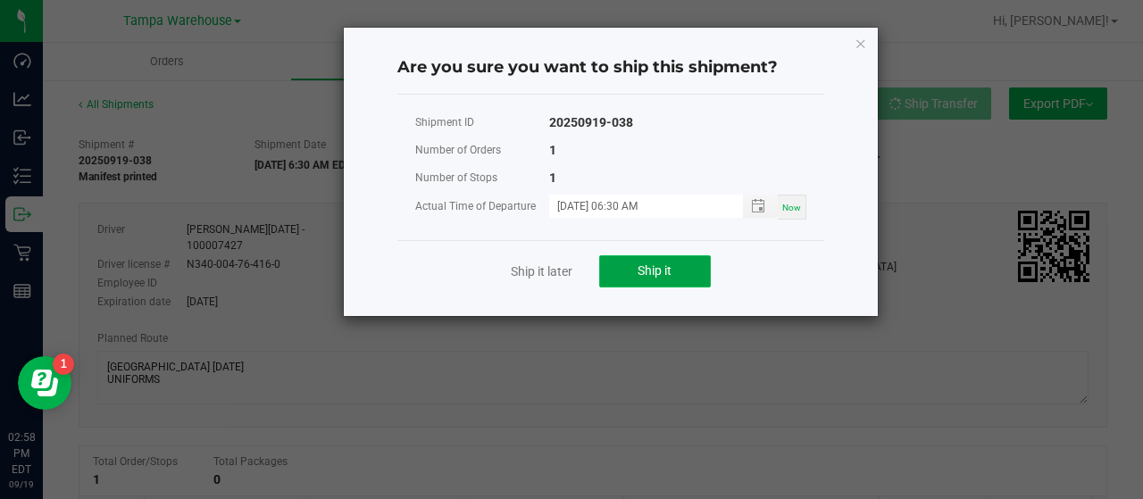
click at [681, 272] on button "Ship it" at bounding box center [655, 271] width 112 height 32
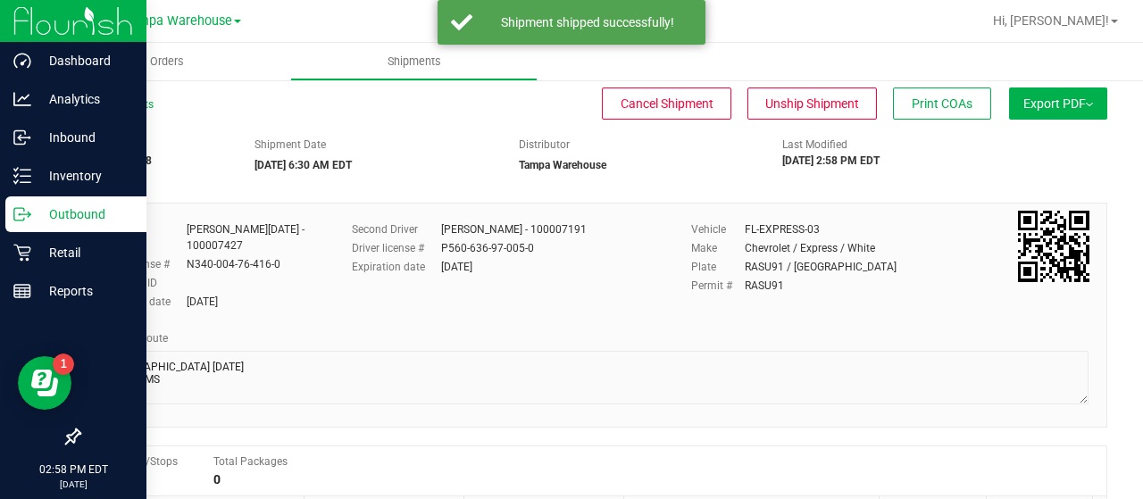
click at [75, 210] on p "Outbound" at bounding box center [84, 214] width 107 height 21
